Goal: Task Accomplishment & Management: Manage account settings

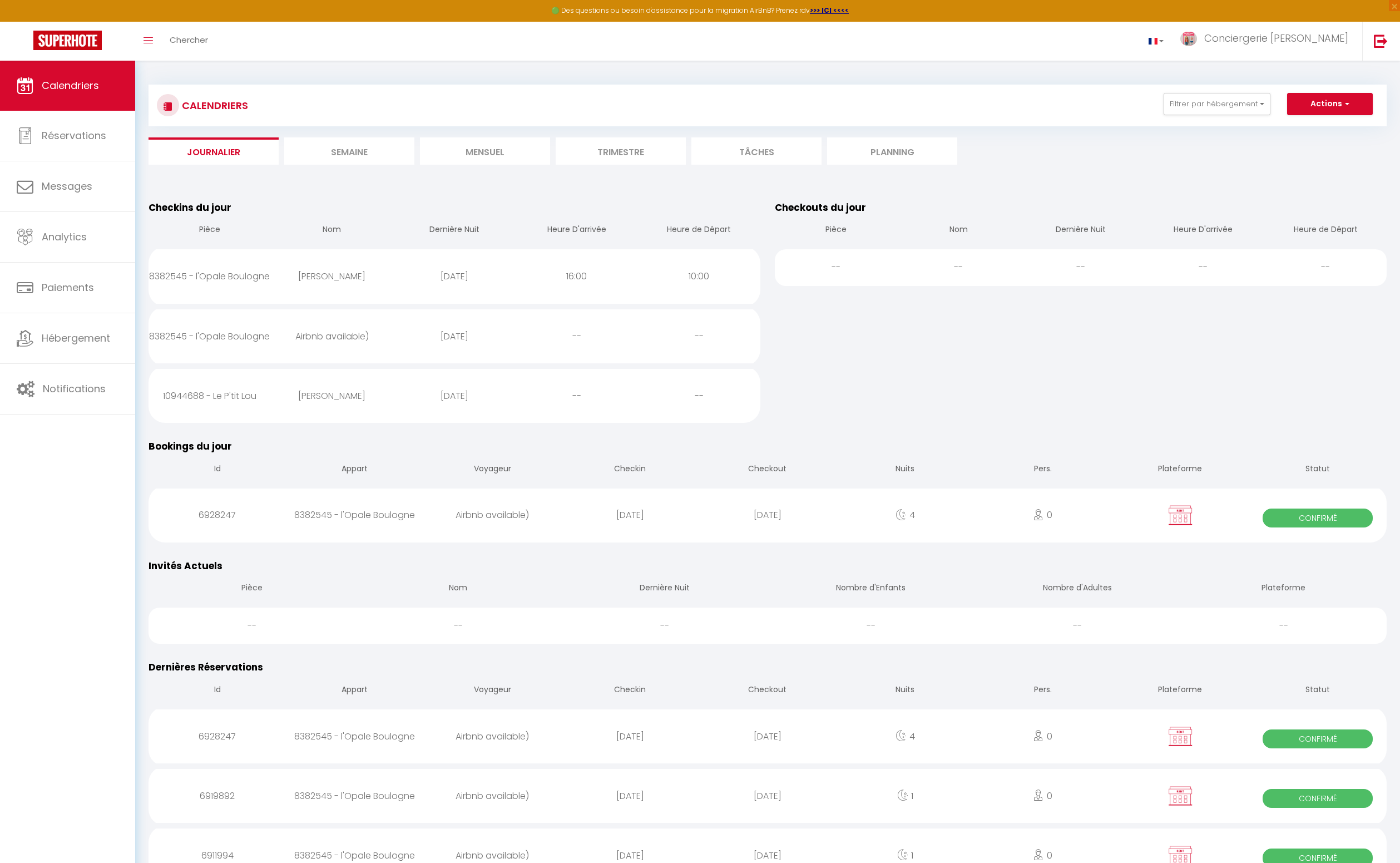
scroll to position [1, 0]
click at [234, 151] on li "Journalier" at bounding box center [214, 149] width 130 height 28
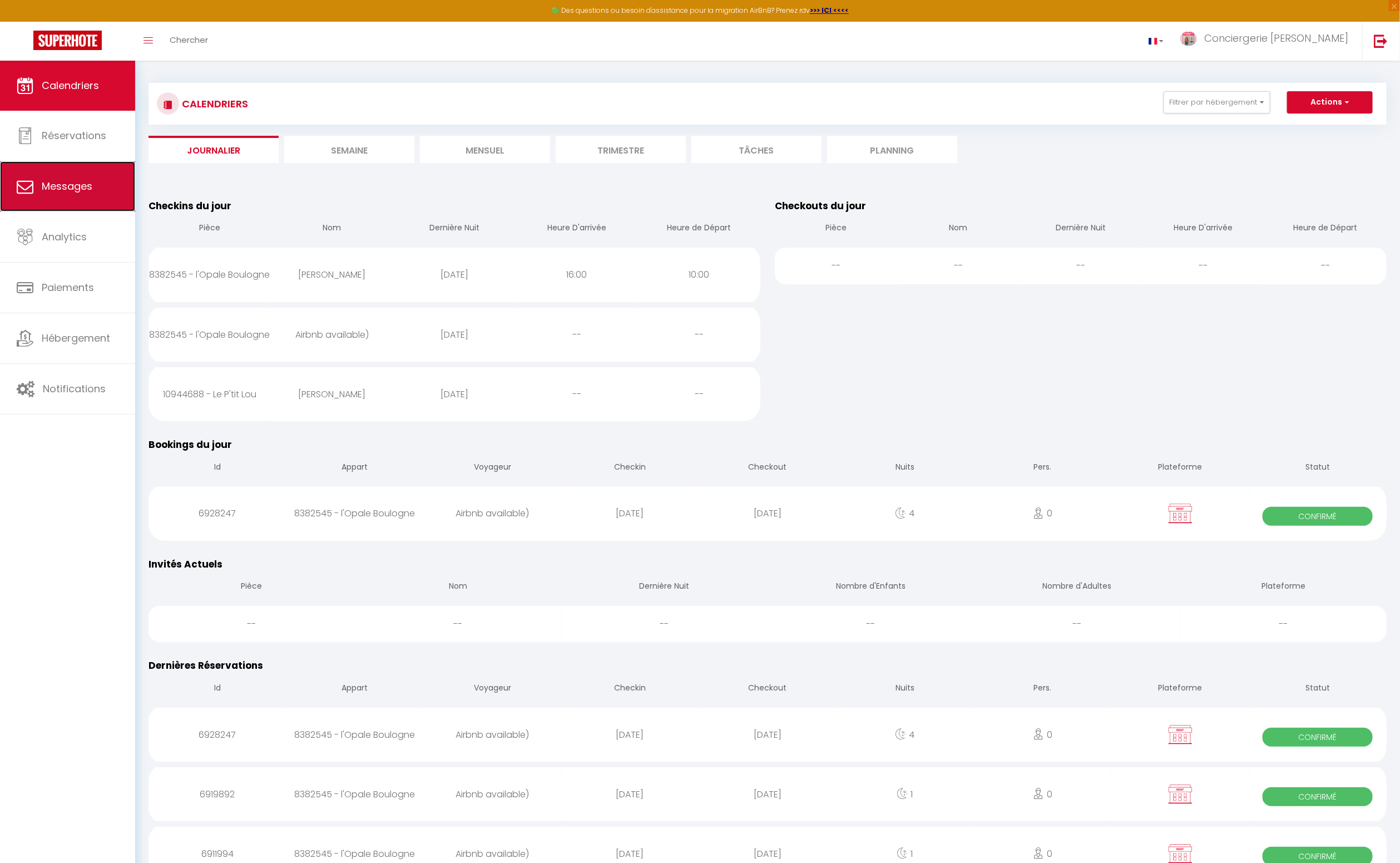
click at [80, 193] on link "Messages" at bounding box center [67, 186] width 136 height 50
select select "message"
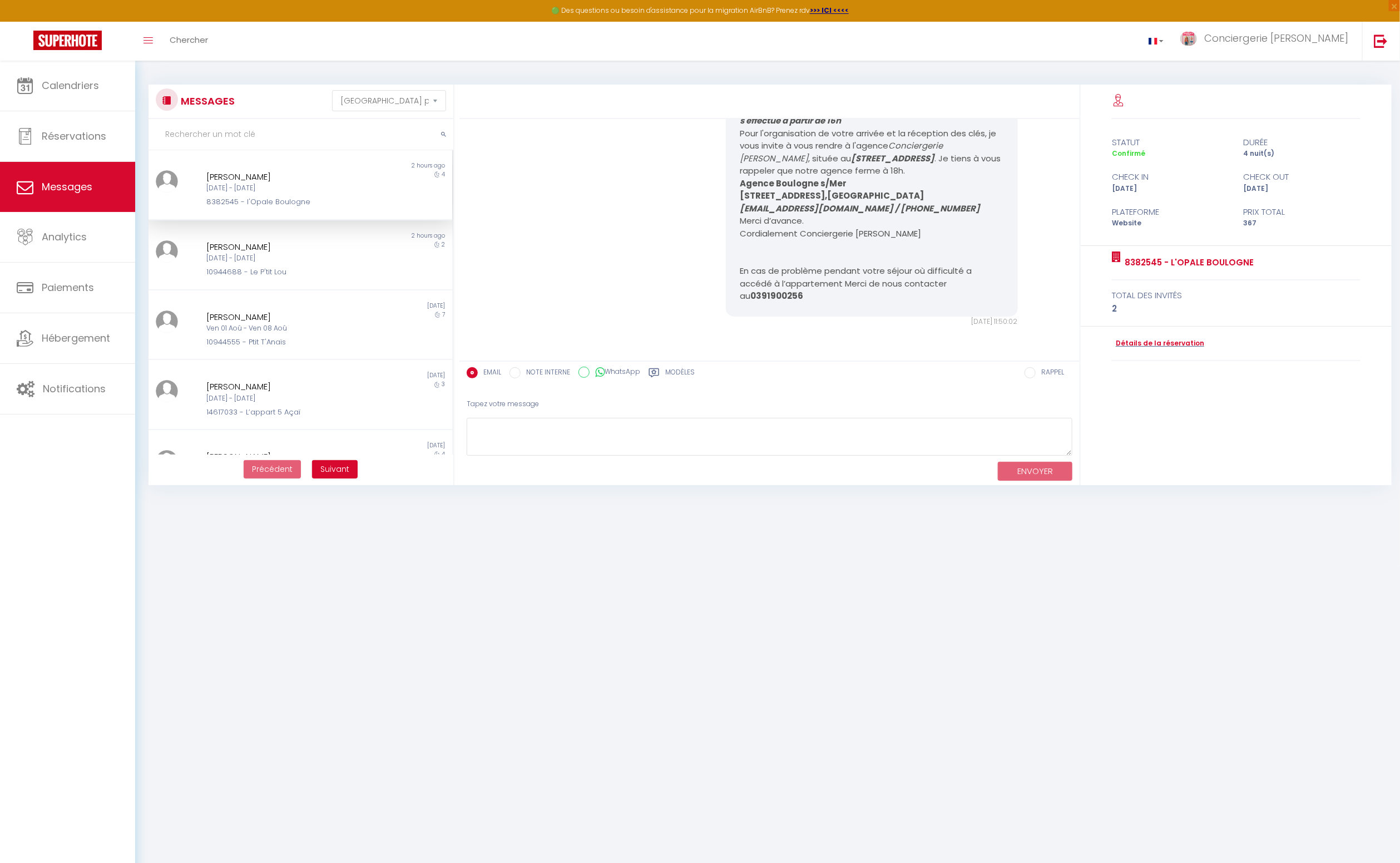
scroll to position [1, 0]
click at [102, 89] on link "Calendriers" at bounding box center [67, 86] width 136 height 50
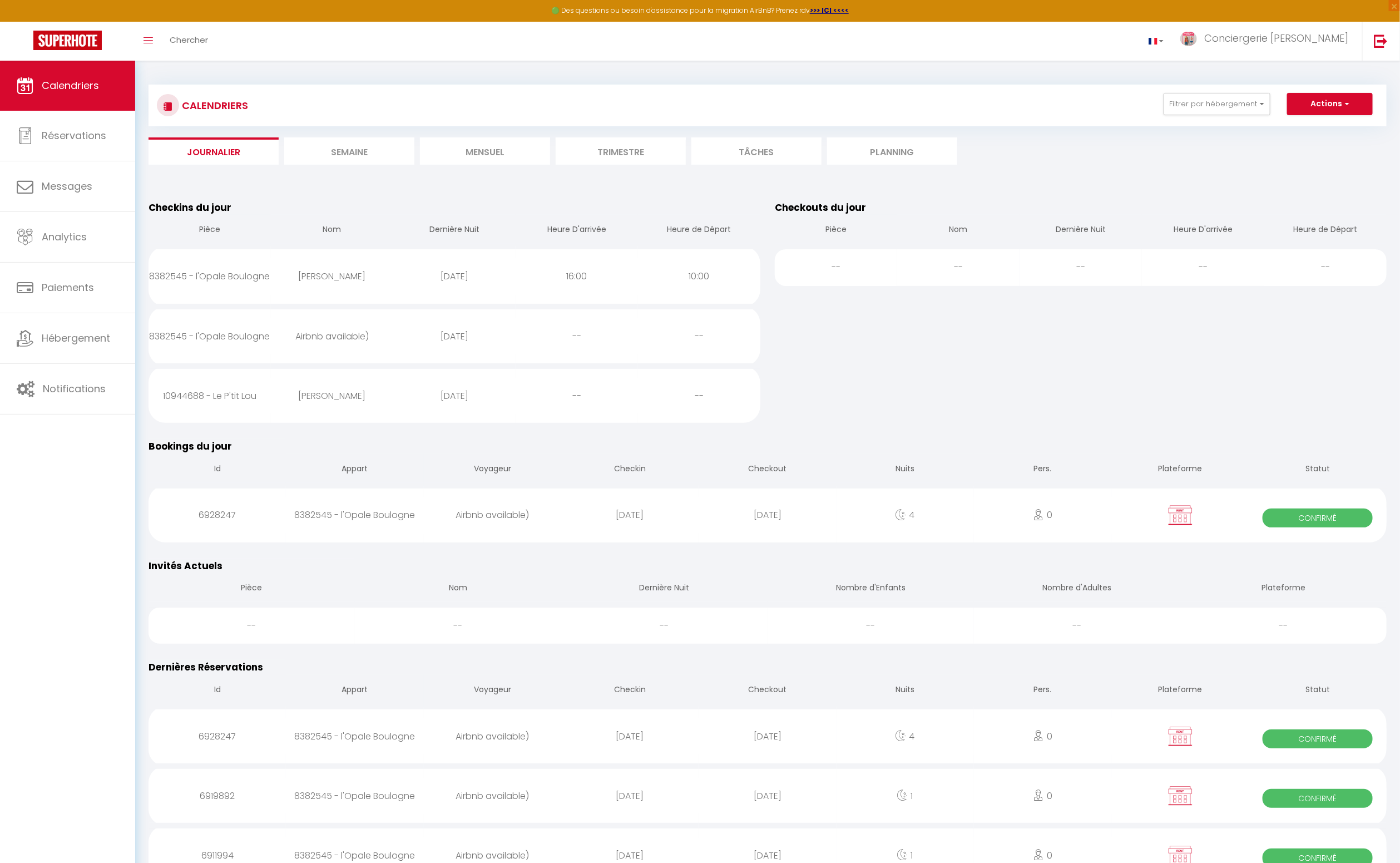
click at [361, 152] on li "Semaine" at bounding box center [349, 151] width 130 height 28
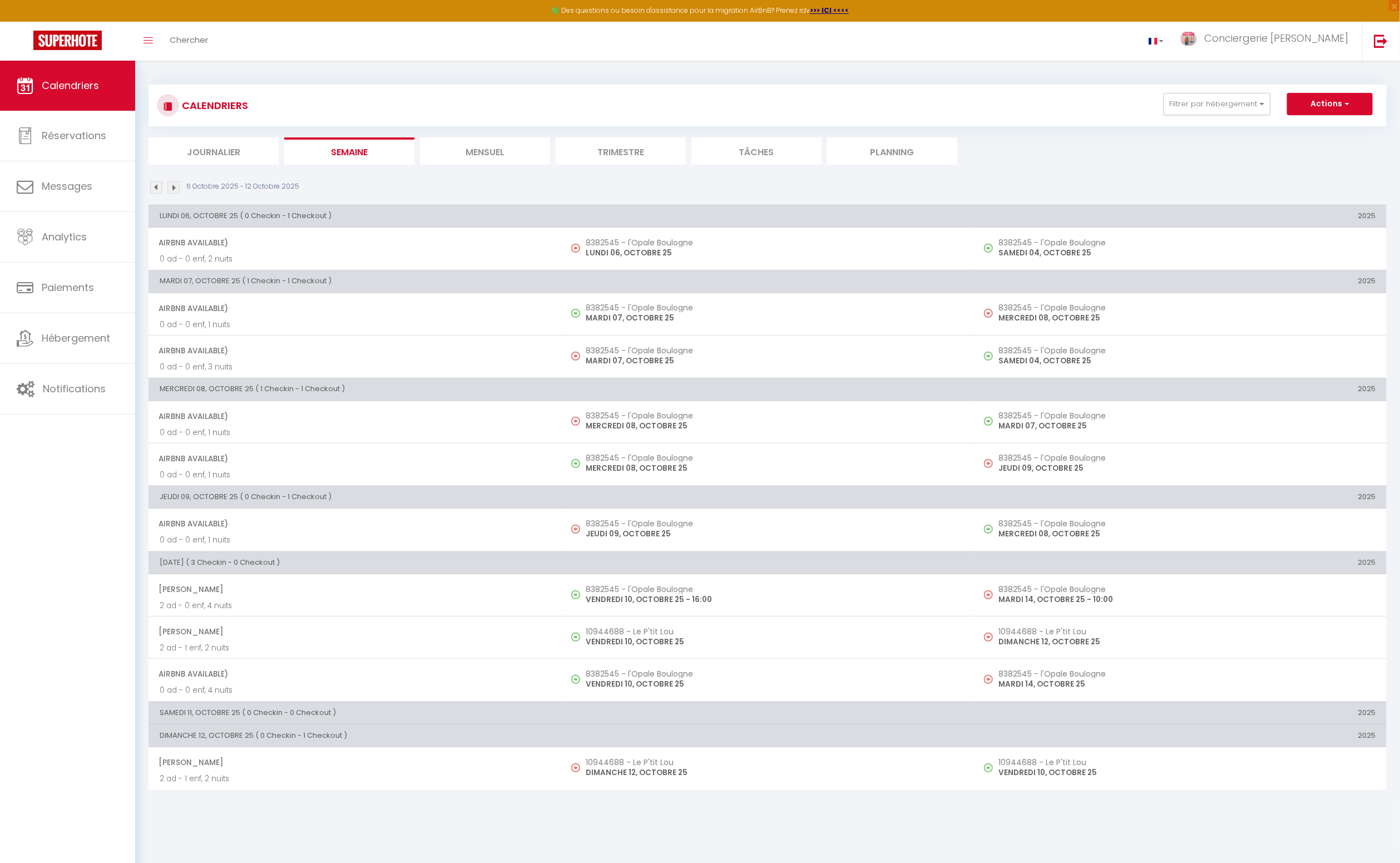
click at [175, 188] on img at bounding box center [173, 187] width 12 height 12
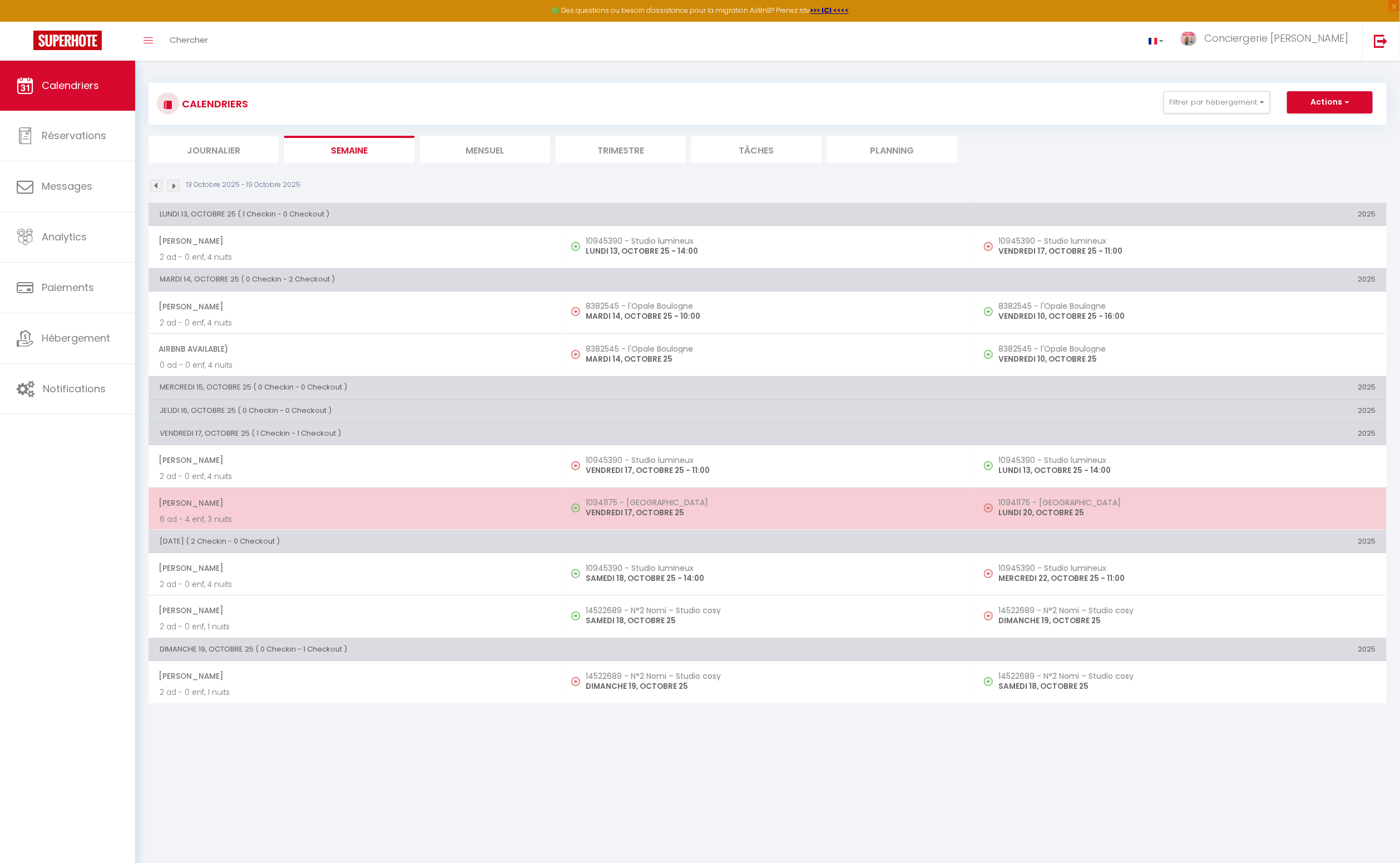
scroll to position [1, 0]
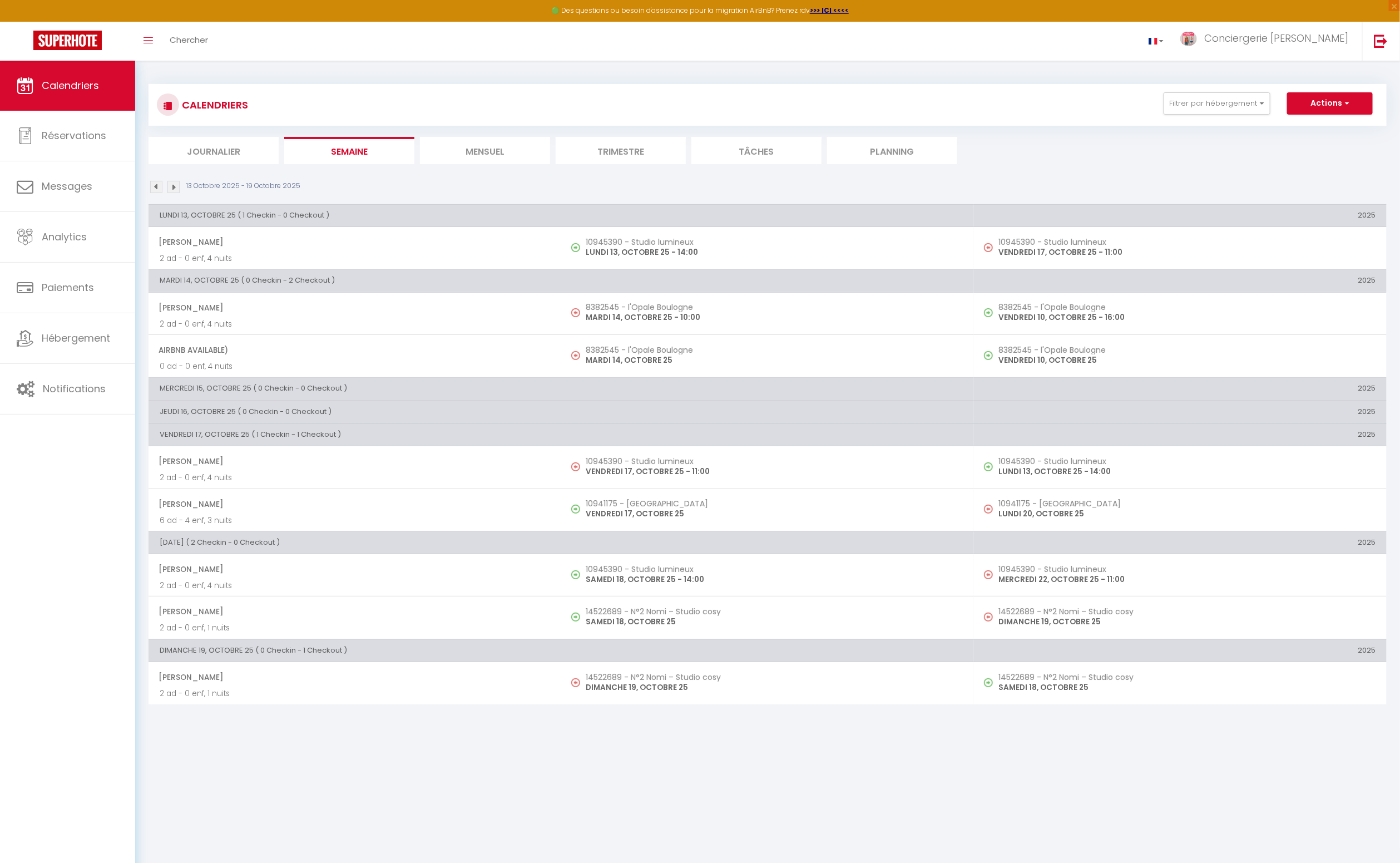
click at [475, 149] on li "Mensuel" at bounding box center [486, 151] width 130 height 28
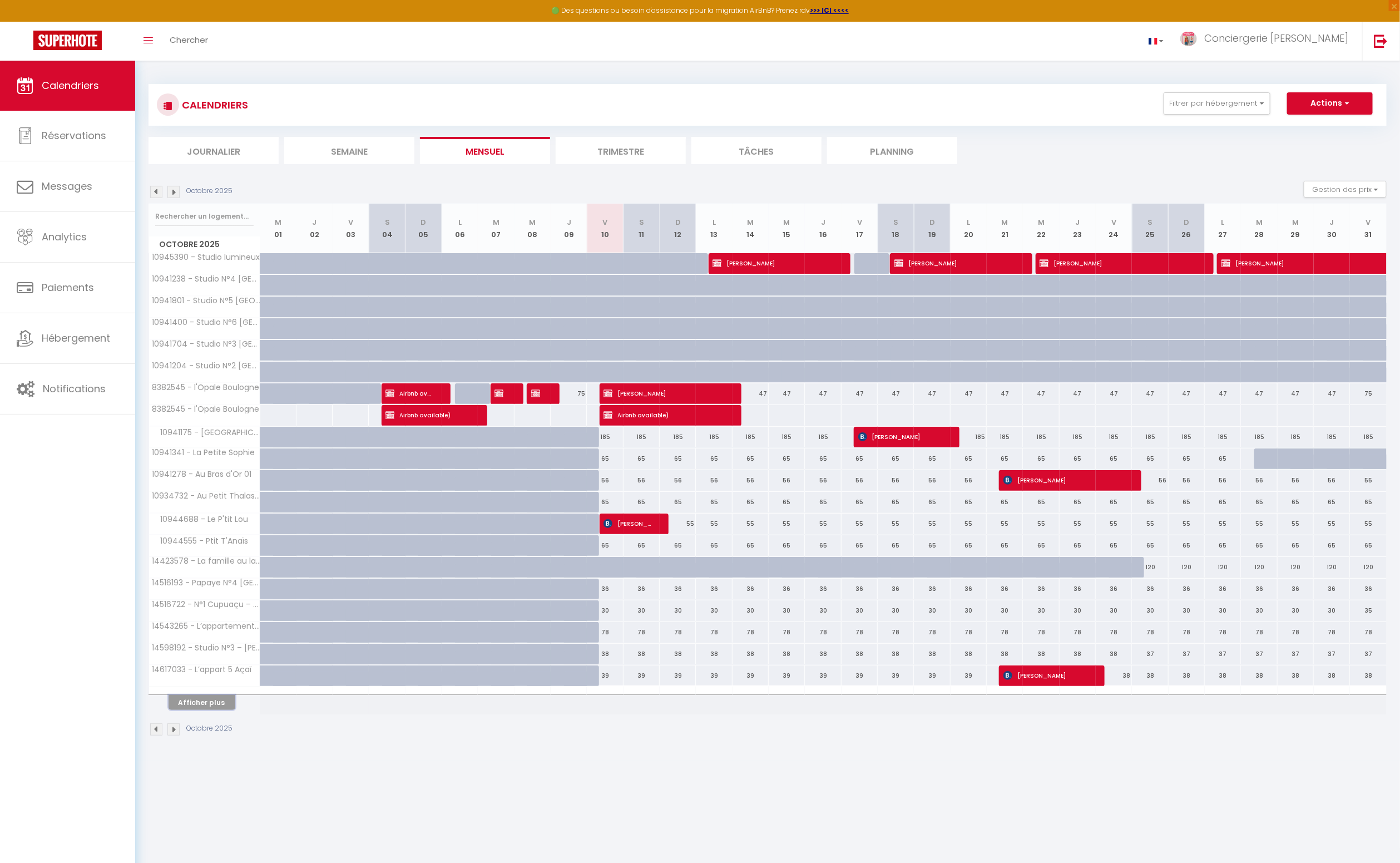
click at [220, 701] on button "Afficher plus" at bounding box center [202, 702] width 67 height 15
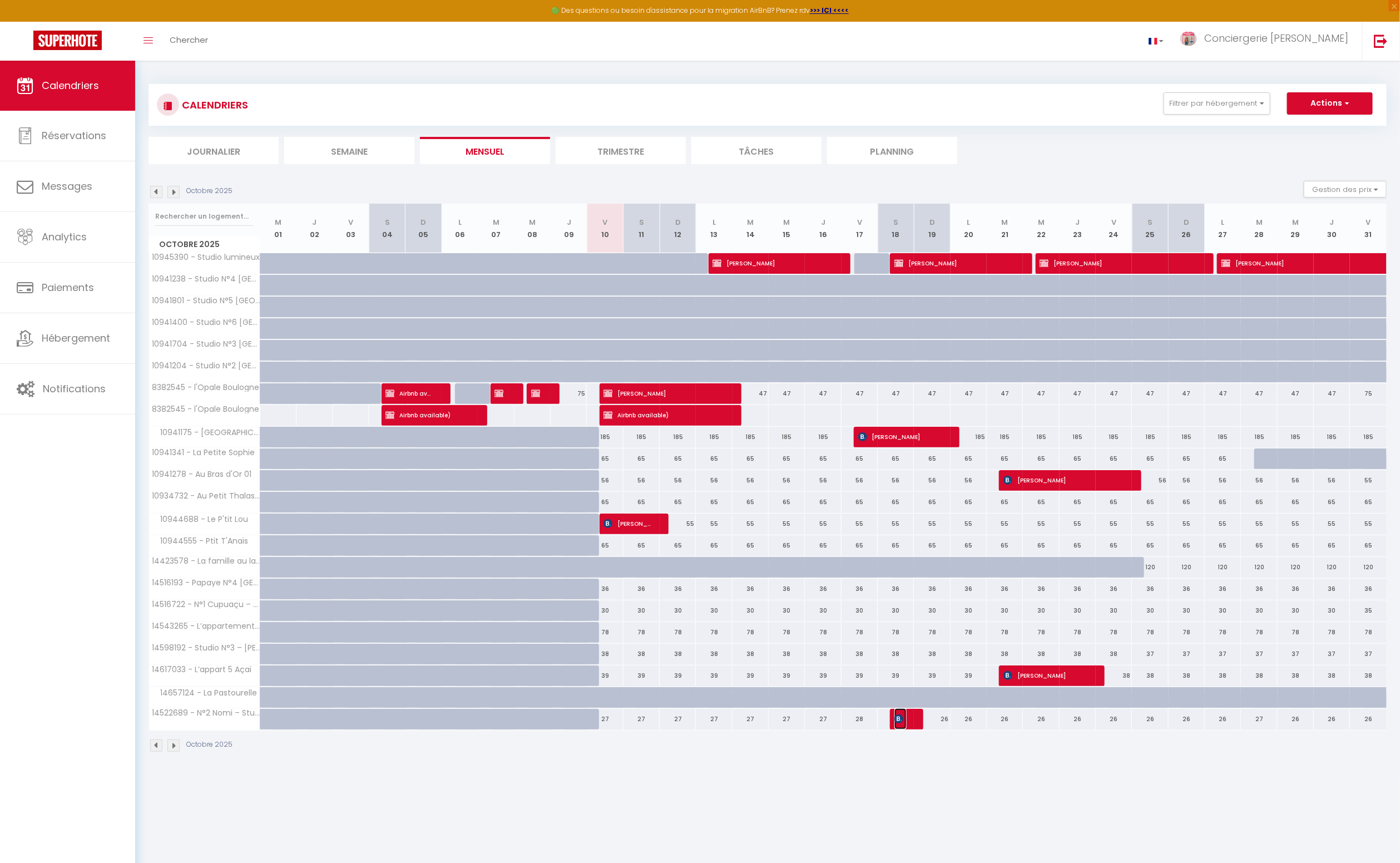
click at [904, 714] on span "[PERSON_NAME]" at bounding box center [900, 718] width 12 height 21
select select "OK"
select select "KO"
select select "0"
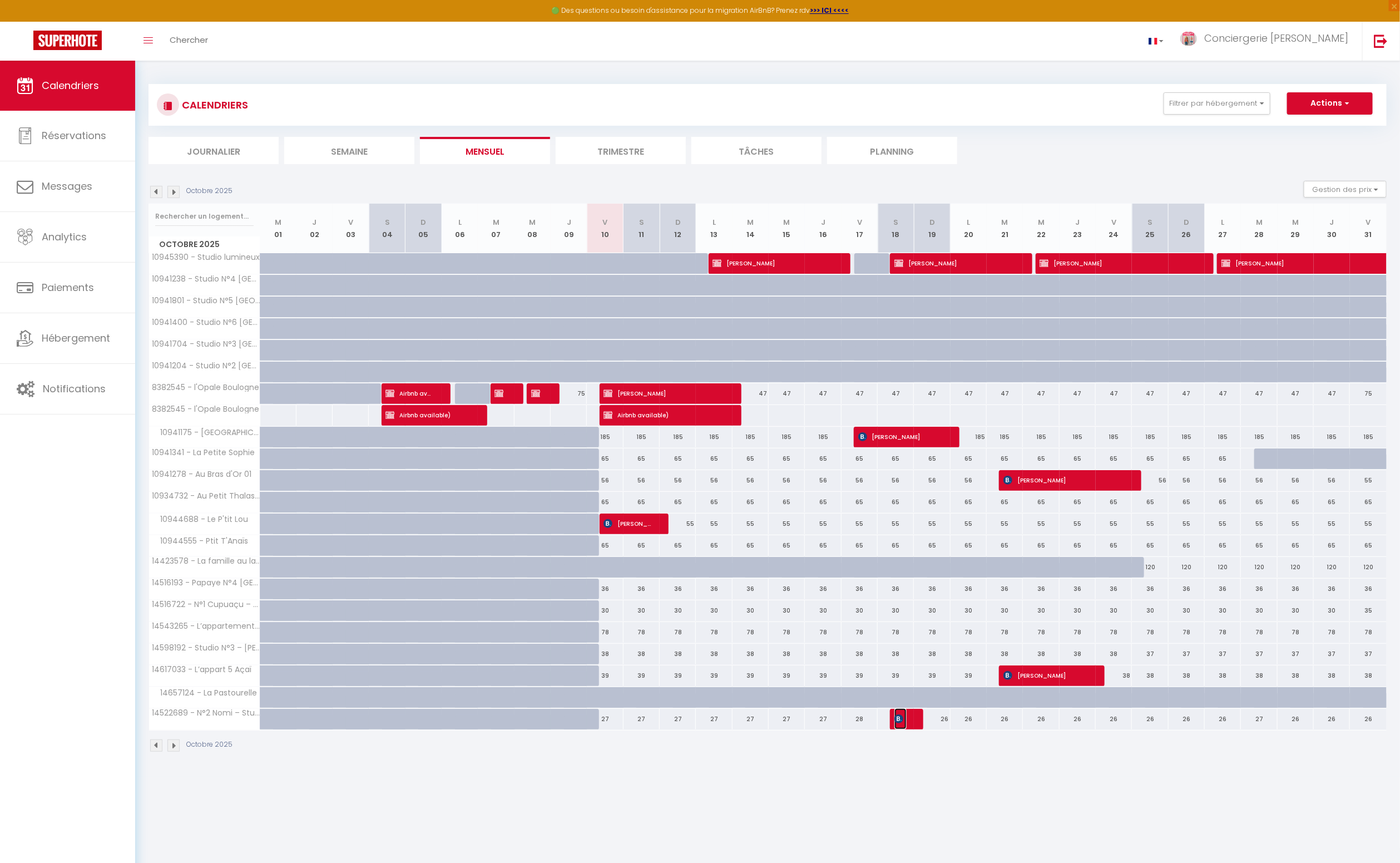
select select "1"
select select
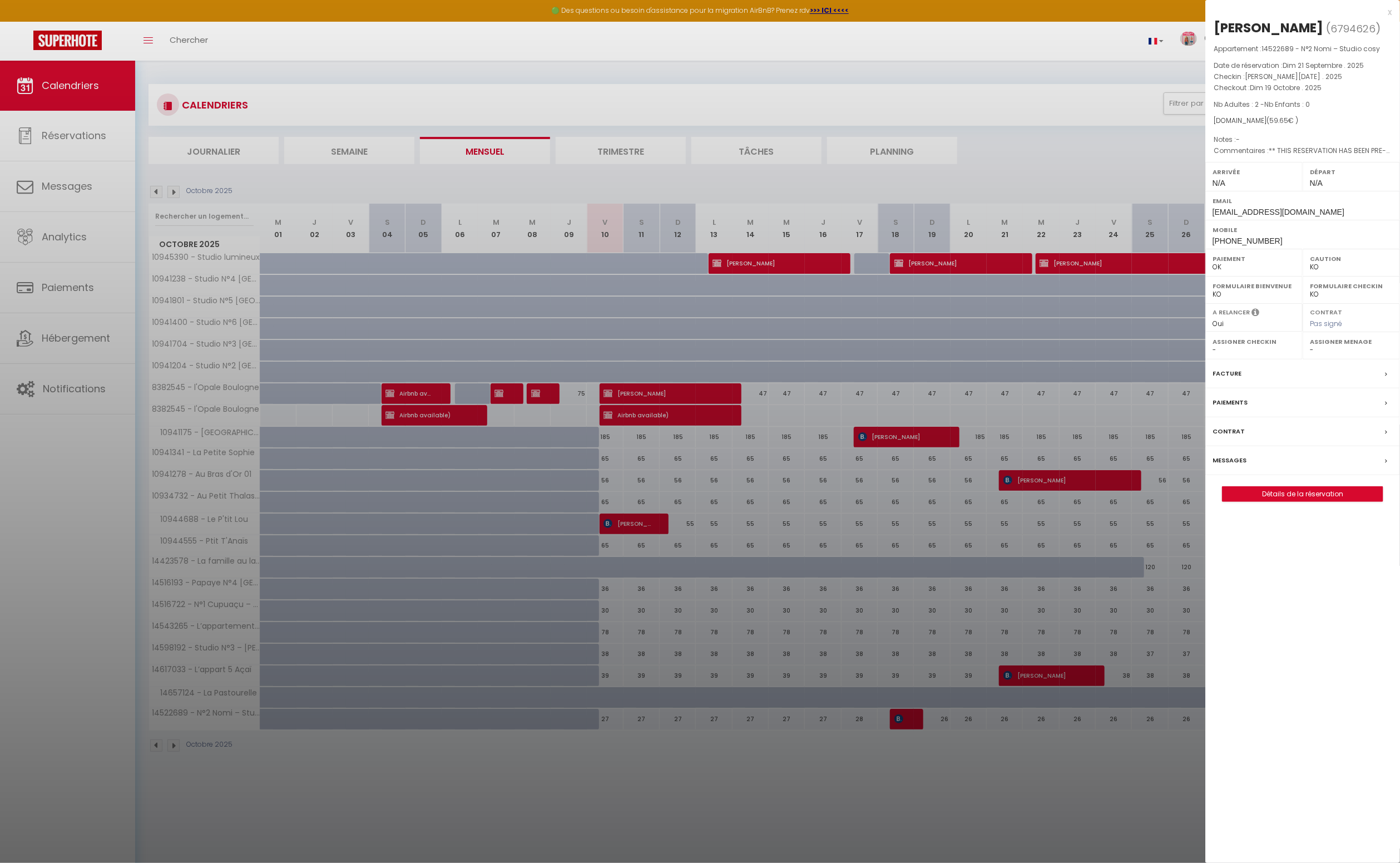
click at [1032, 478] on div at bounding box center [700, 431] width 1400 height 863
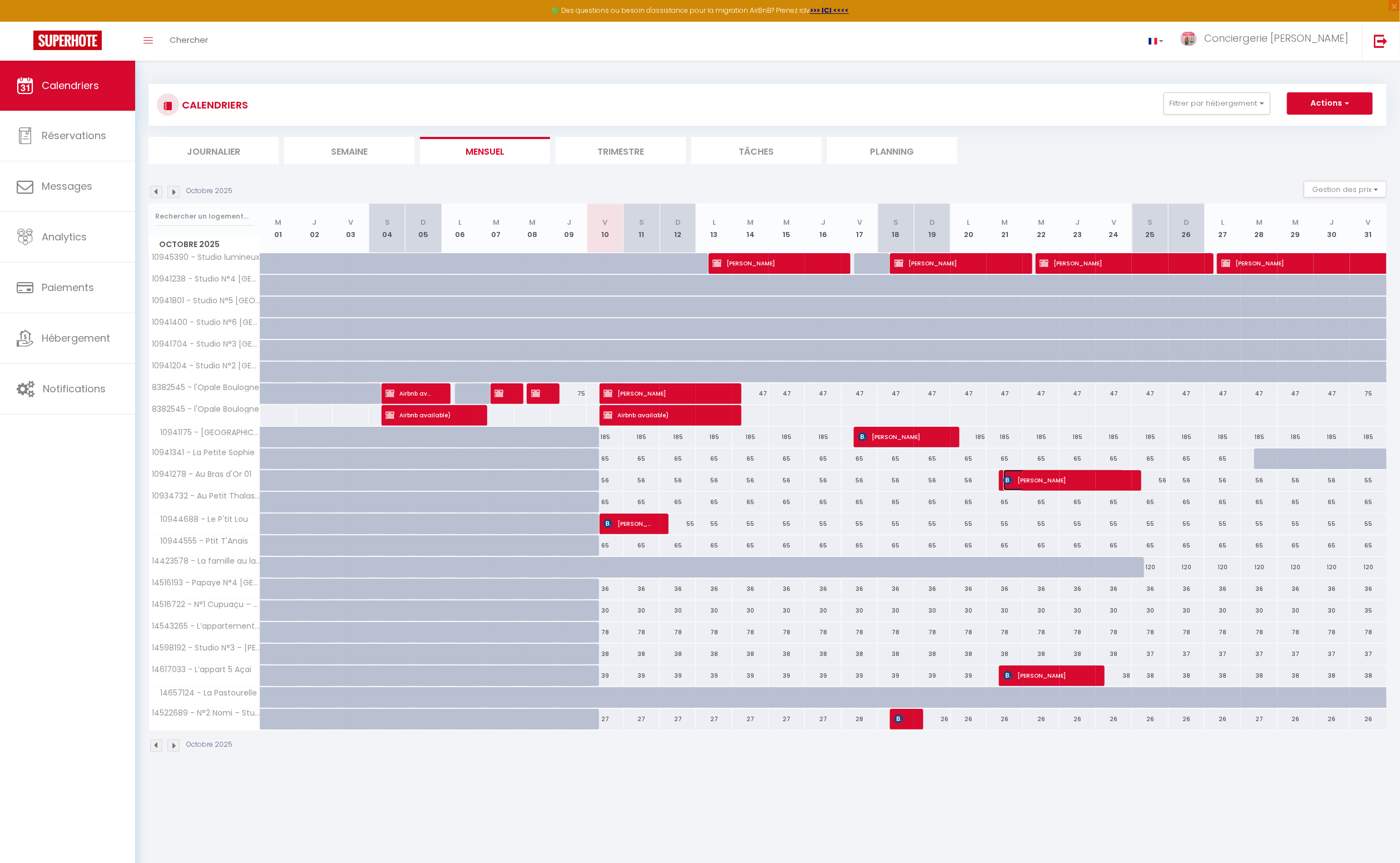
click at [1032, 478] on span "[PERSON_NAME]" at bounding box center [1064, 480] width 121 height 21
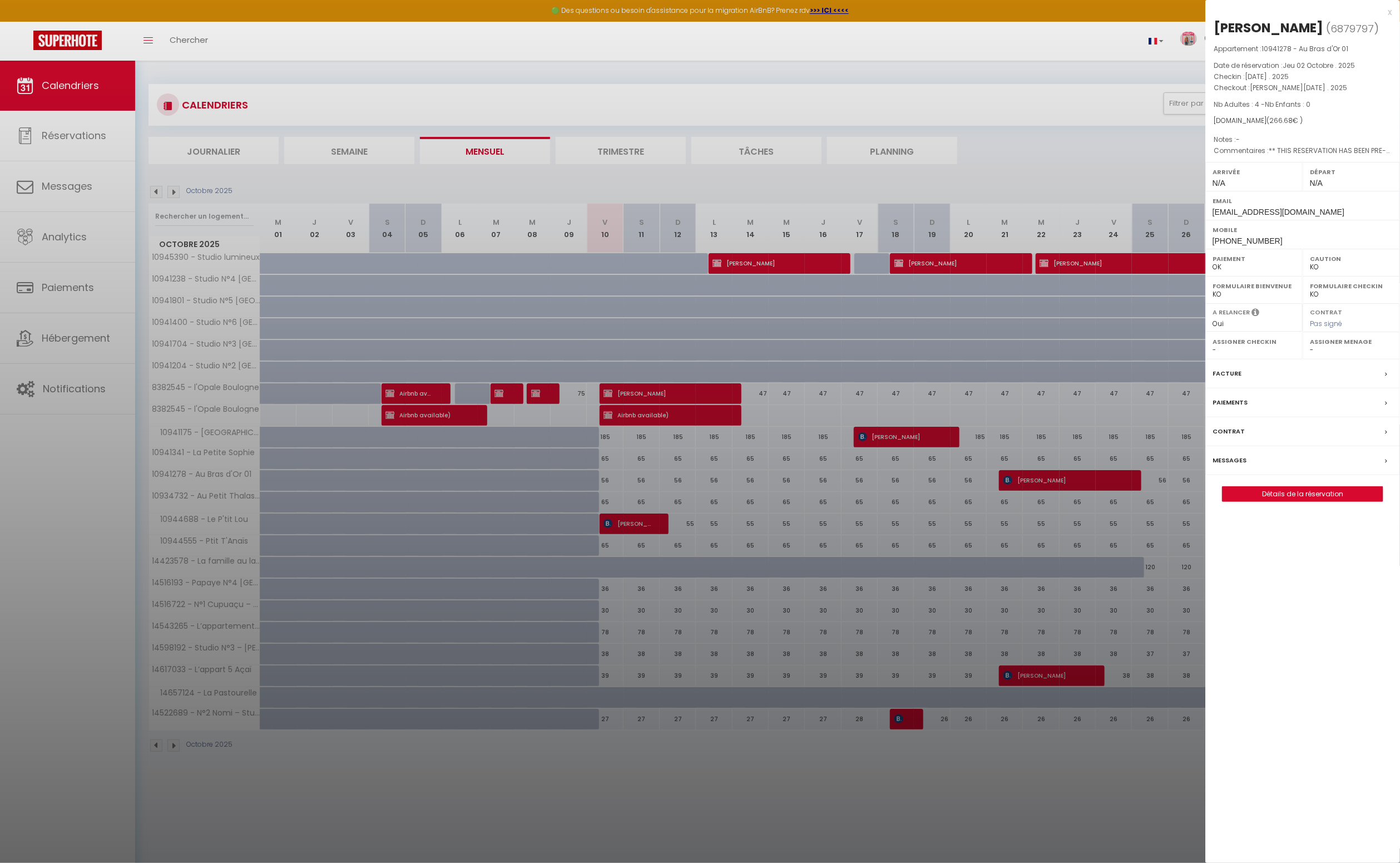
click at [625, 801] on div at bounding box center [700, 431] width 1400 height 863
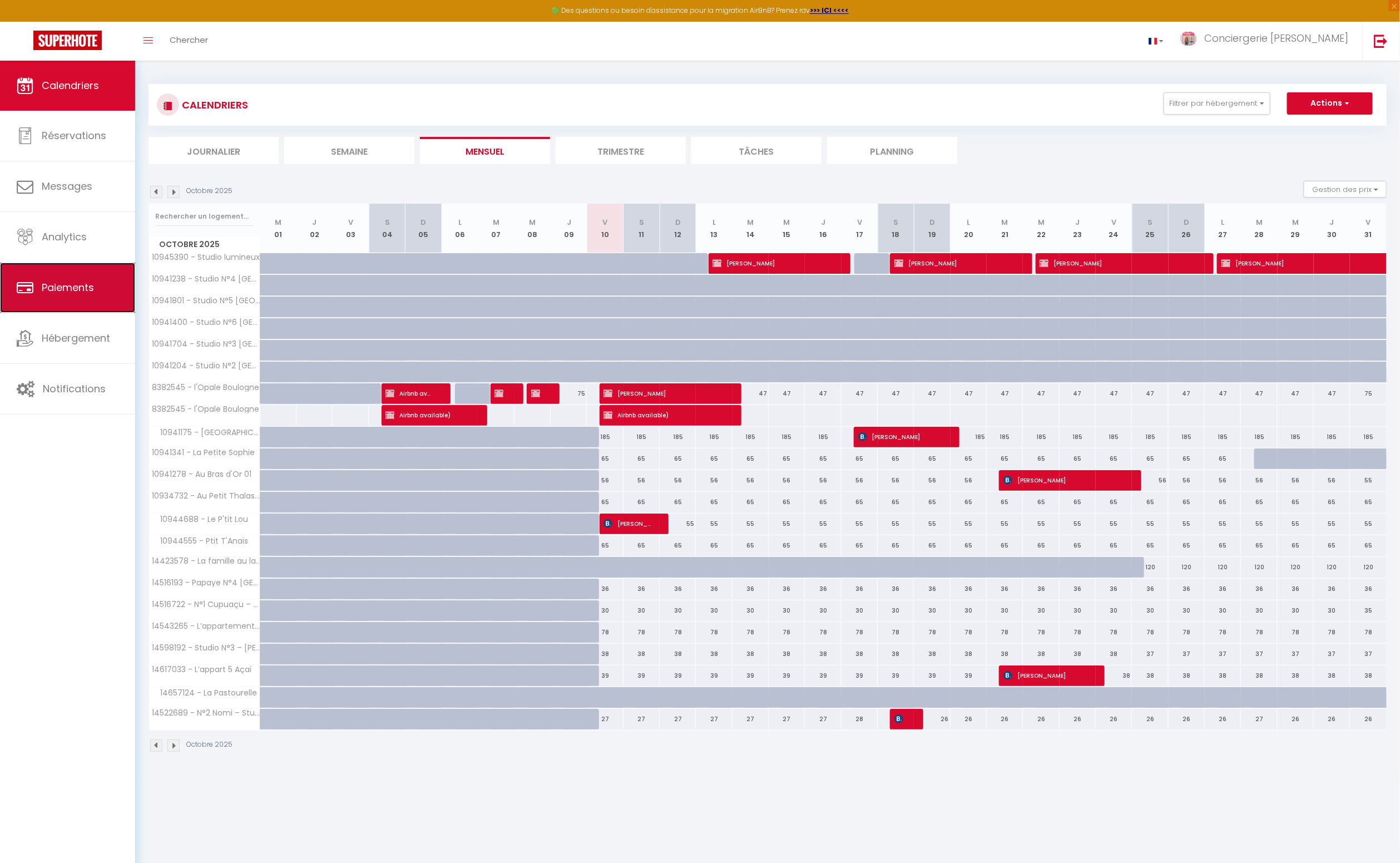
click at [62, 287] on span "Paiements" at bounding box center [68, 287] width 52 height 14
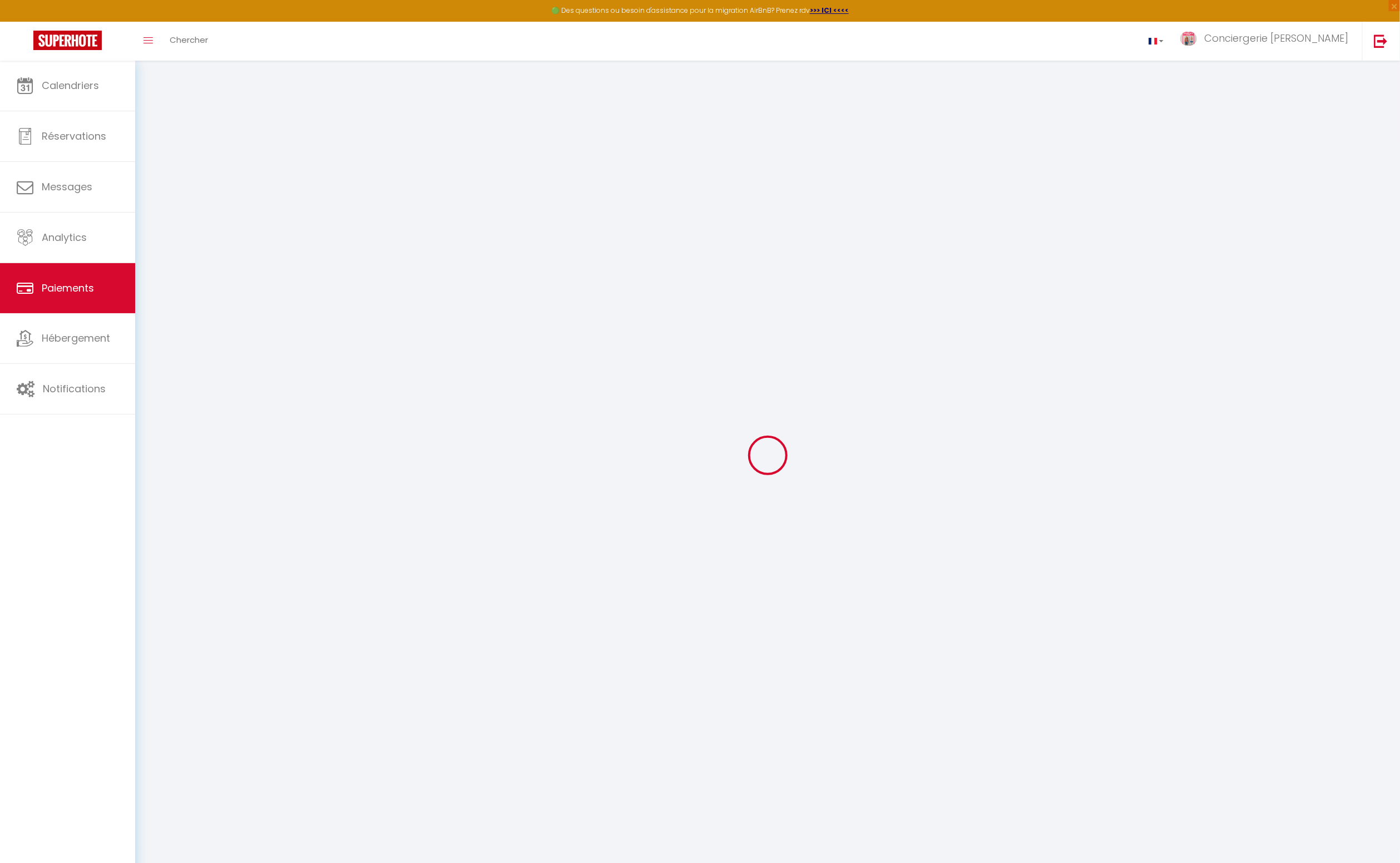
select select "2"
select select "0"
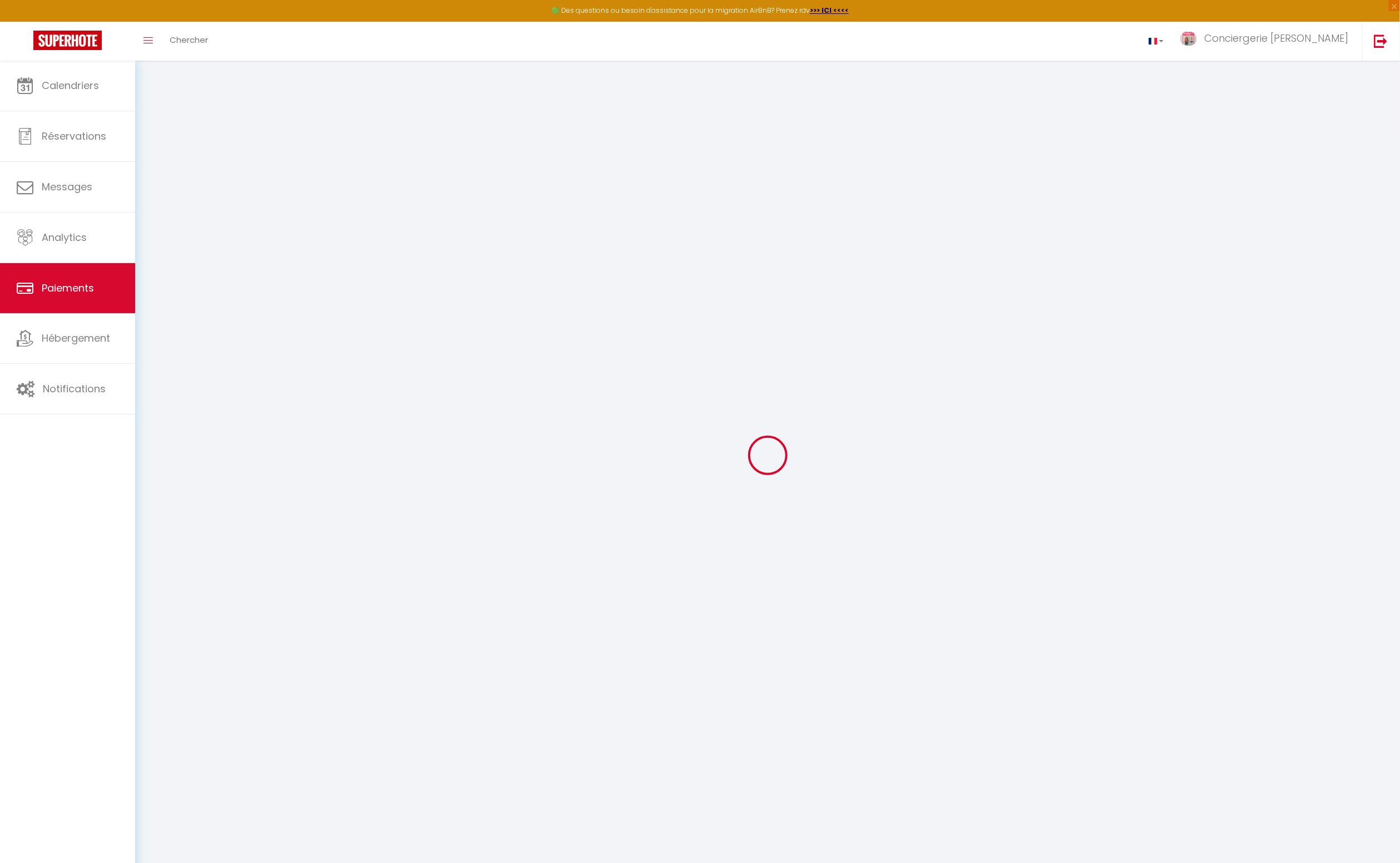
select select "0"
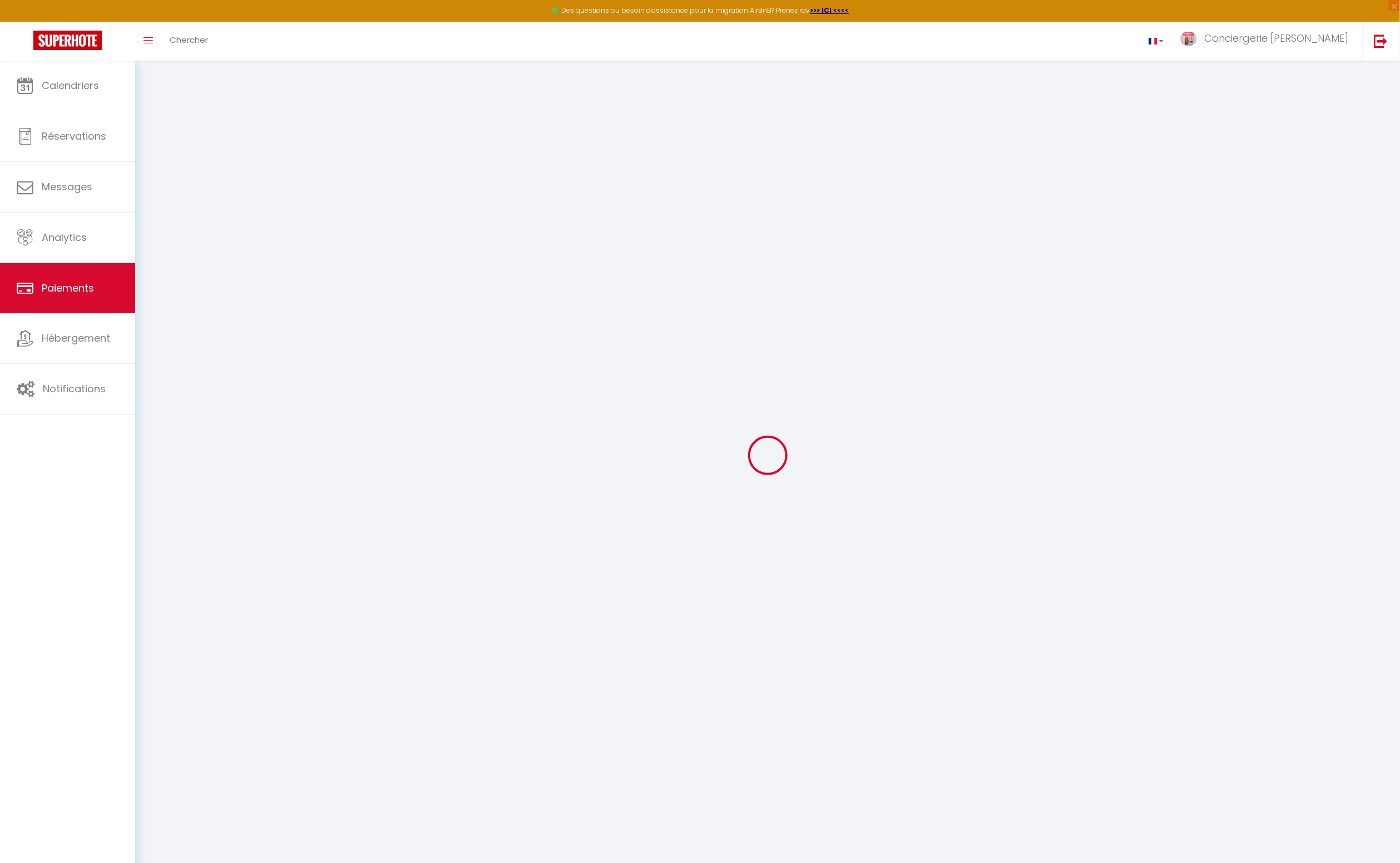
select select "0"
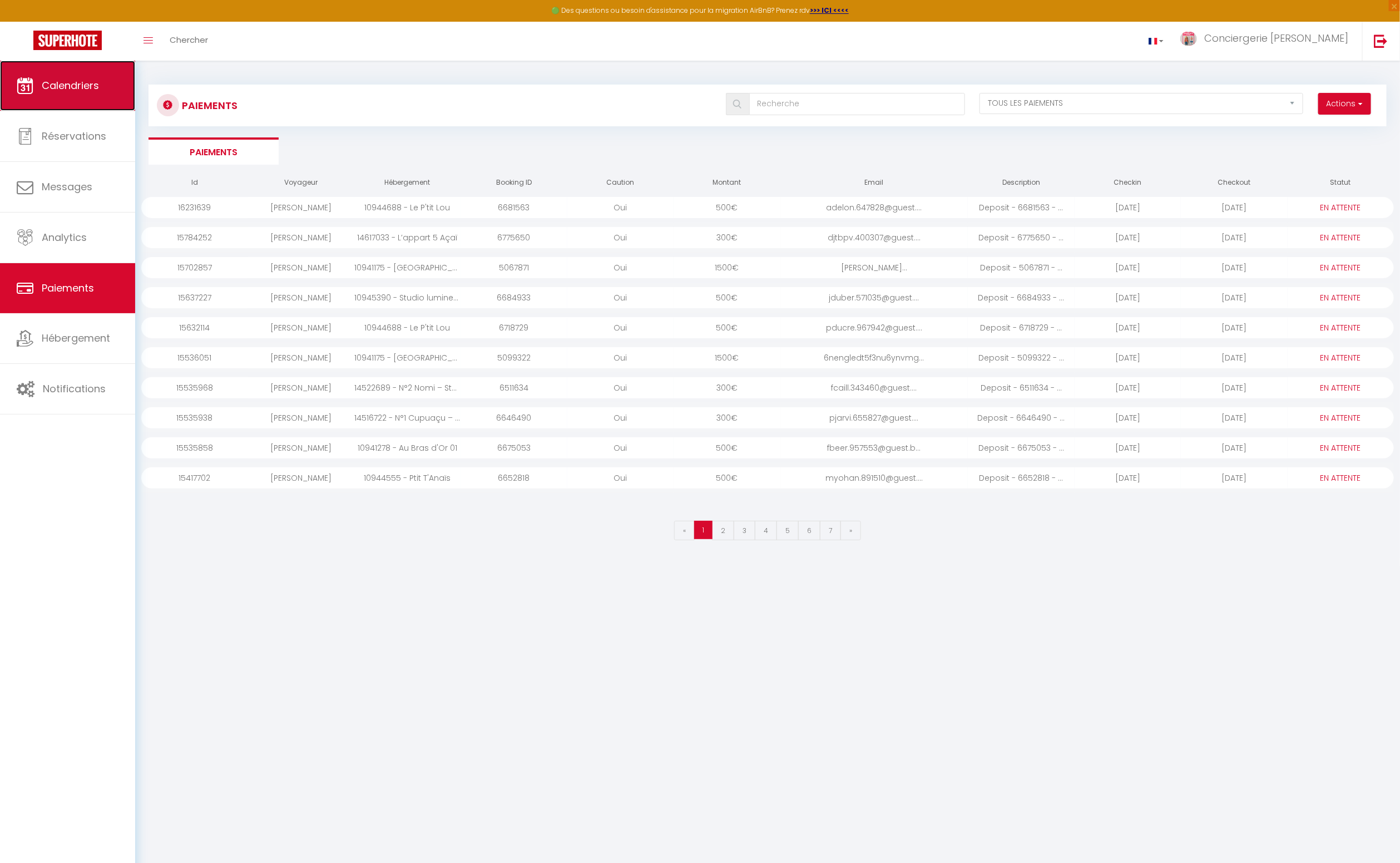
click at [72, 83] on span "Calendriers" at bounding box center [70, 85] width 57 height 14
